Goal: Information Seeking & Learning: Learn about a topic

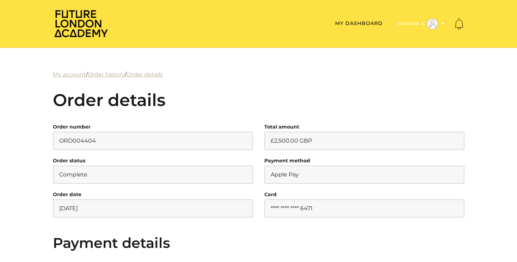
click at [416, 24] on button "Maham K" at bounding box center [421, 24] width 51 height 12
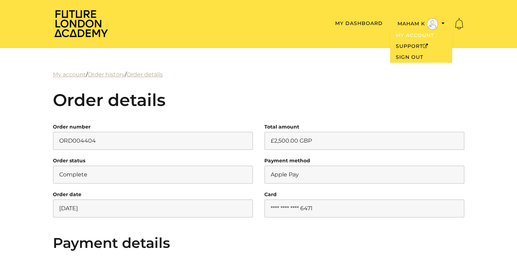
click at [412, 35] on link "My Account" at bounding box center [421, 35] width 62 height 11
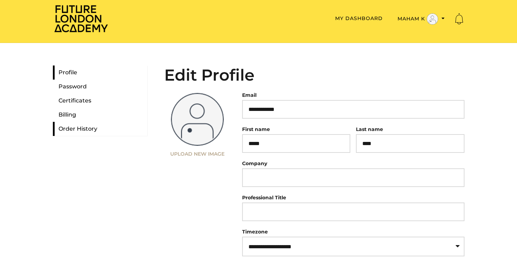
click at [78, 126] on link "Order History" at bounding box center [100, 129] width 94 height 14
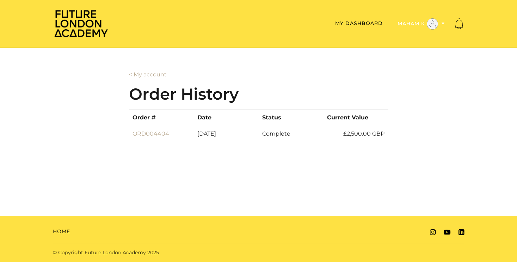
click at [445, 24] on button "Maham K" at bounding box center [421, 24] width 51 height 12
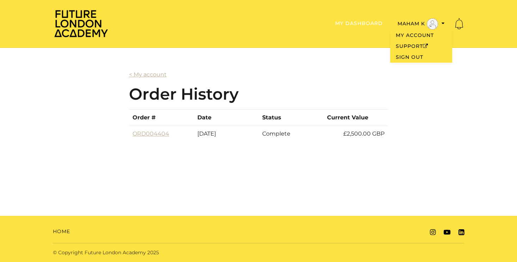
click at [360, 23] on link "My Dashboard" at bounding box center [359, 23] width 48 height 6
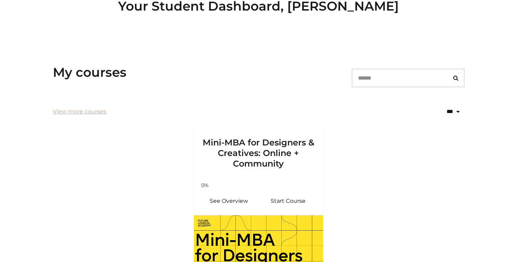
scroll to position [78, 0]
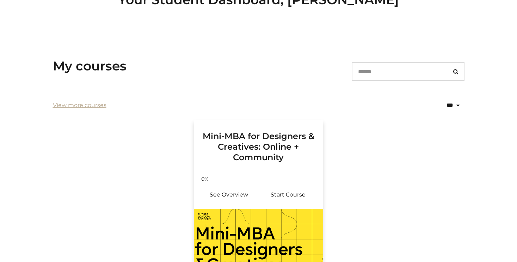
click at [248, 178] on p "Your progress: 0%" at bounding box center [258, 178] width 107 height 0
click at [221, 200] on link "See Overview" at bounding box center [229, 195] width 59 height 17
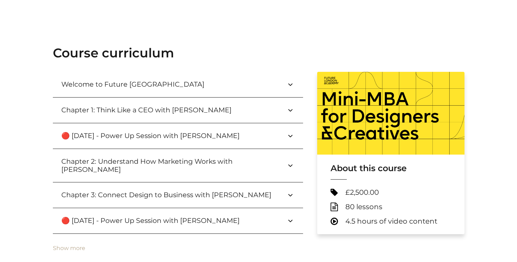
scroll to position [227, 0]
click at [266, 111] on button "Chapter 1: Think Like a CEO with [PERSON_NAME]" at bounding box center [178, 109] width 250 height 25
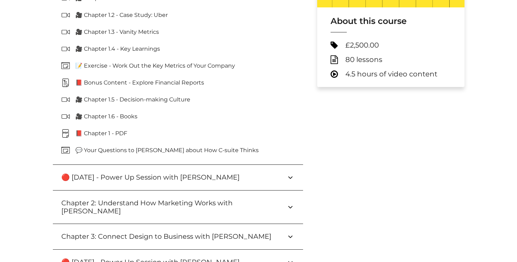
scroll to position [377, 0]
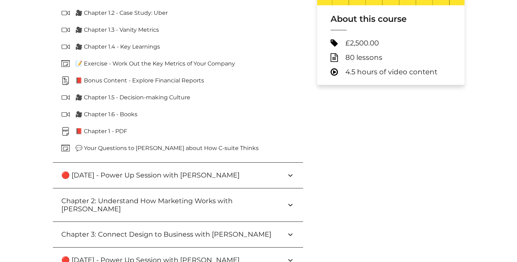
click at [276, 173] on button "🔴 [DATE] - Power Up Session with [PERSON_NAME]" at bounding box center [178, 175] width 250 height 25
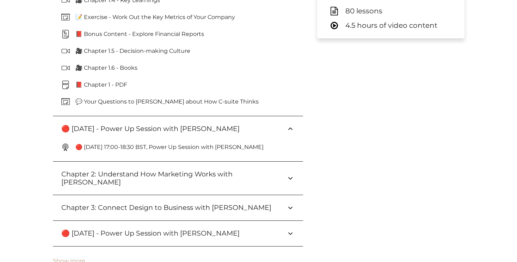
scroll to position [424, 0]
click at [272, 176] on button "Chapter 2: Understand How Marketing Works with [PERSON_NAME]" at bounding box center [178, 177] width 250 height 33
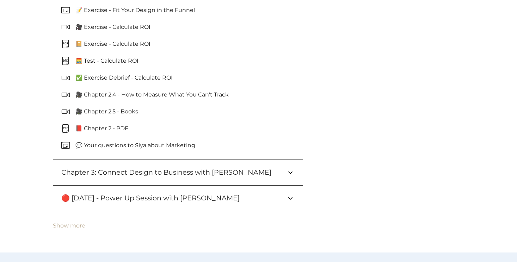
scroll to position [699, 0]
click at [261, 168] on h3 "Chapter 3: Connect Design to Business with [PERSON_NAME]" at bounding box center [171, 172] width 221 height 8
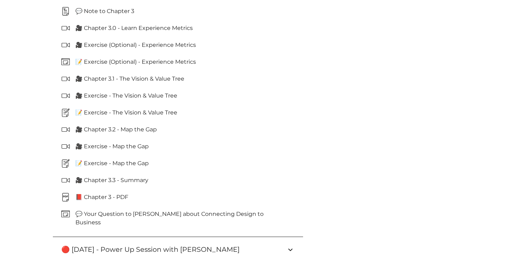
scroll to position [885, 0]
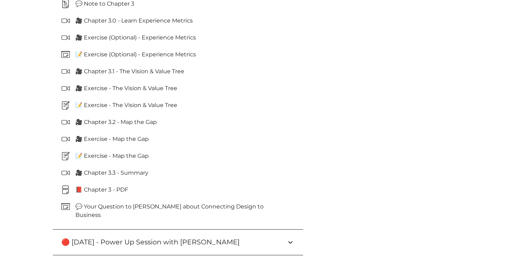
click at [271, 231] on button "🔴 [DATE] - Power Up Session with [PERSON_NAME]" at bounding box center [178, 242] width 250 height 25
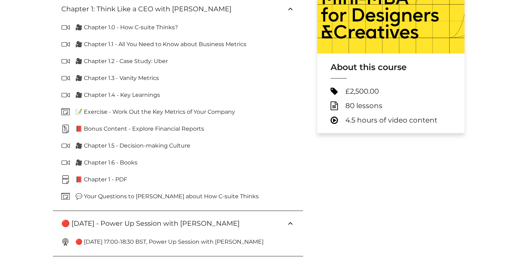
scroll to position [330, 0]
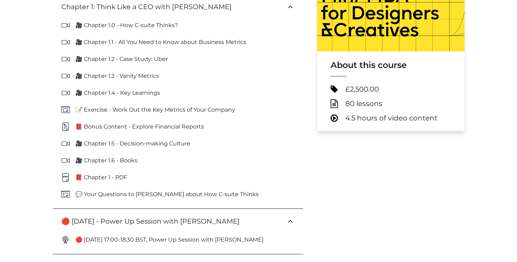
click at [368, 105] on span "80 lessons" at bounding box center [364, 103] width 37 height 9
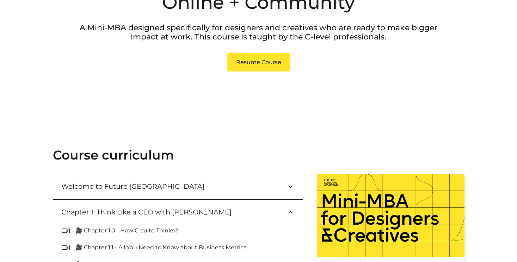
scroll to position [246, 0]
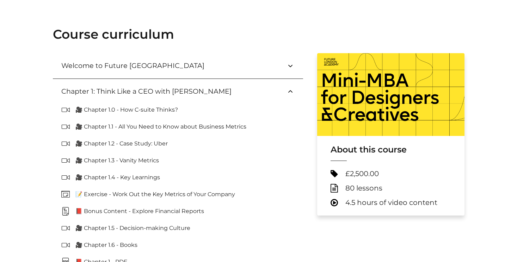
click at [171, 62] on h3 "Welcome to Future [GEOGRAPHIC_DATA]" at bounding box center [138, 66] width 154 height 8
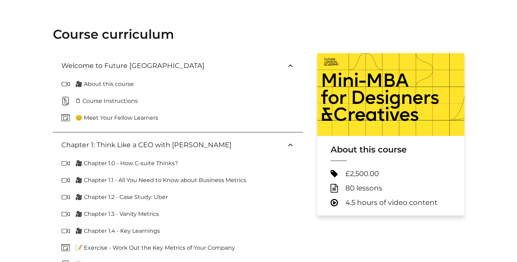
click at [95, 64] on h3 "Welcome to Future [GEOGRAPHIC_DATA]" at bounding box center [138, 66] width 154 height 8
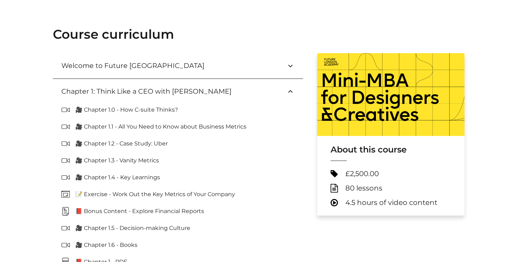
click at [95, 64] on h3 "Welcome to Future [GEOGRAPHIC_DATA]" at bounding box center [138, 66] width 154 height 8
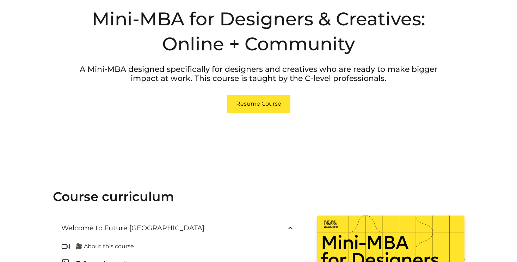
scroll to position [33, 0]
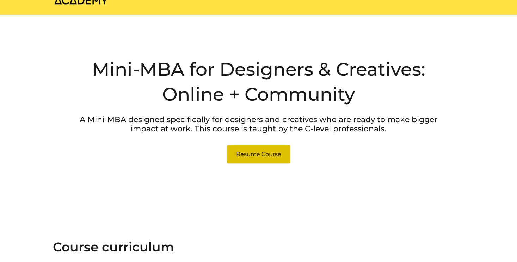
click at [269, 150] on link "Resume Course" at bounding box center [258, 154] width 63 height 18
